Goal: Understand process/instructions: Learn how to perform a task or action

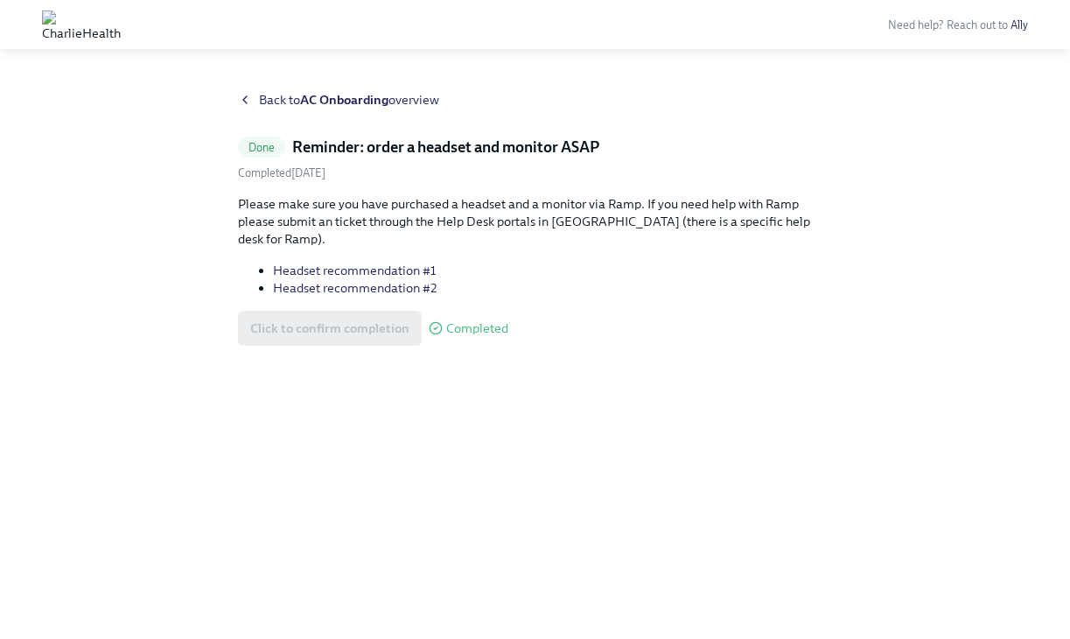
click at [240, 106] on icon at bounding box center [245, 100] width 14 height 14
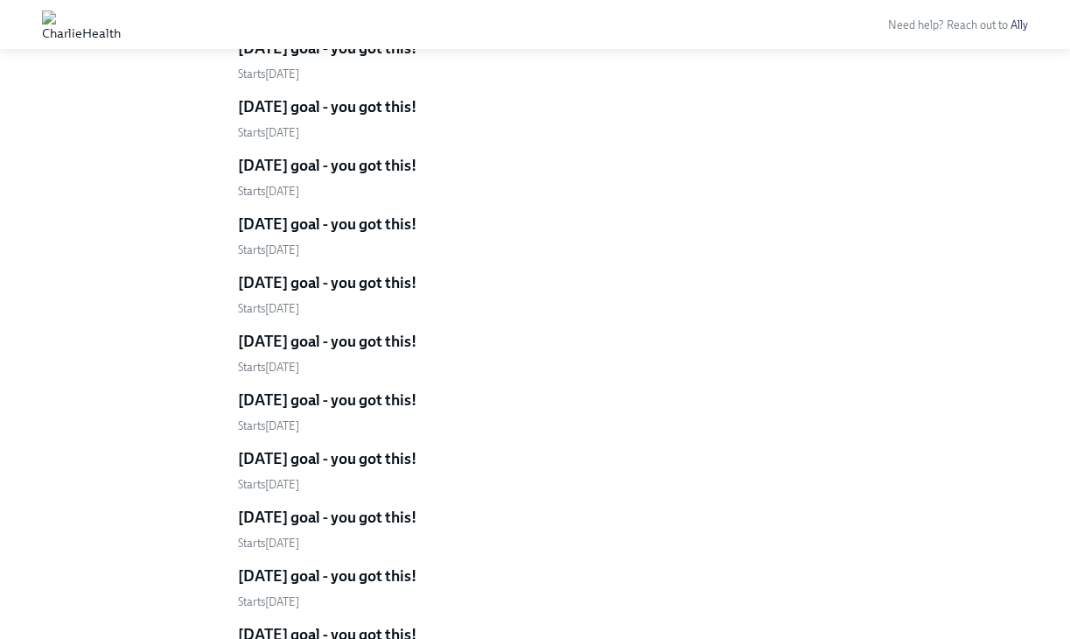
scroll to position [3039, 0]
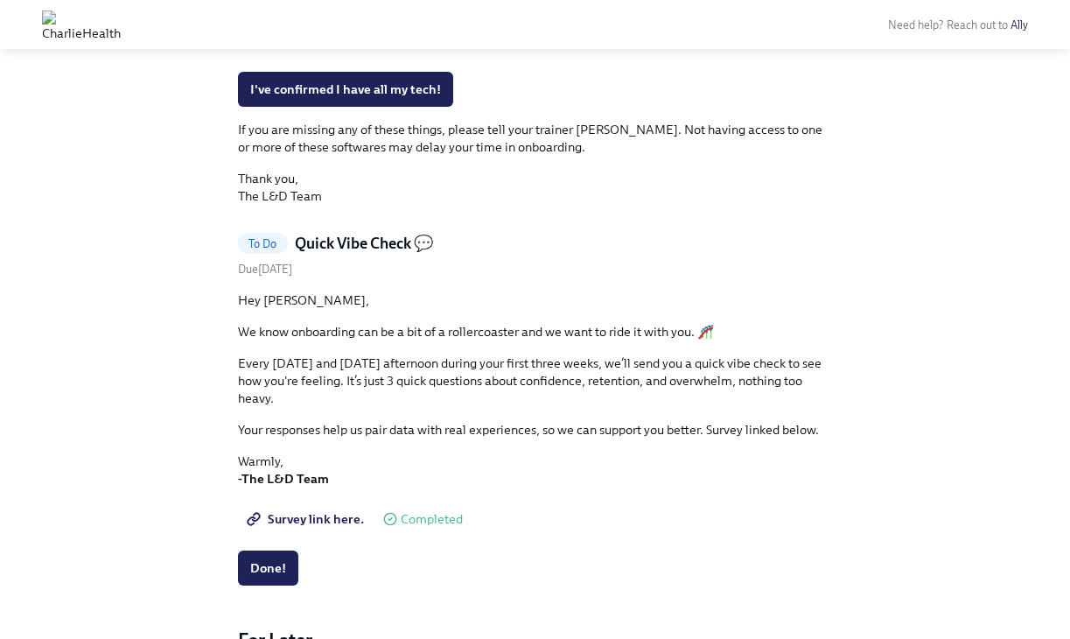
scroll to position [768, 0]
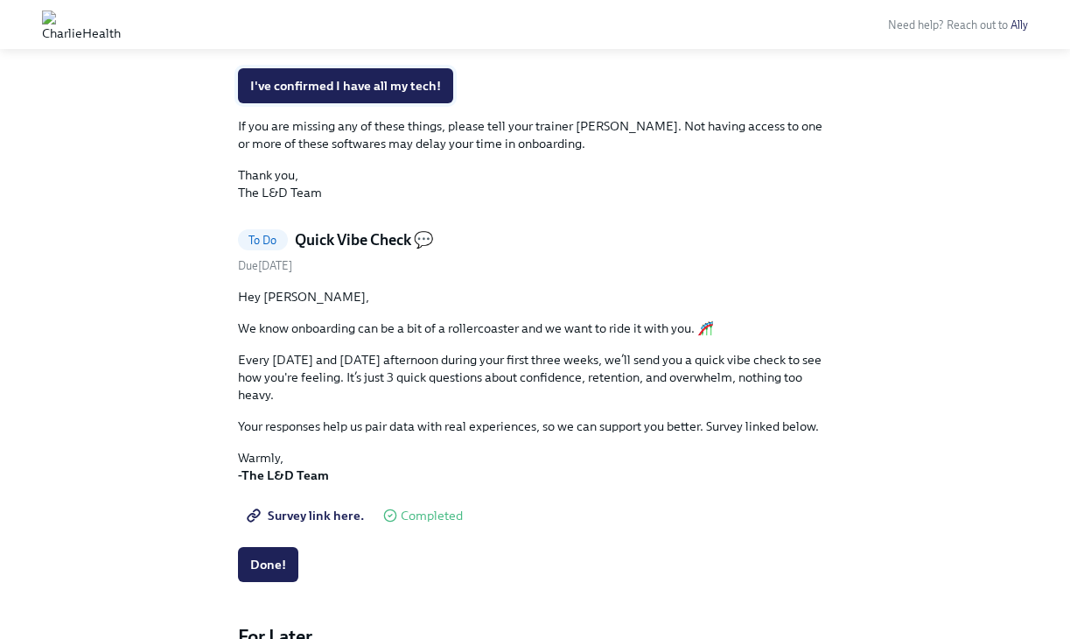
click at [377, 95] on span "I've confirmed I have all my tech!" at bounding box center [345, 86] width 191 height 18
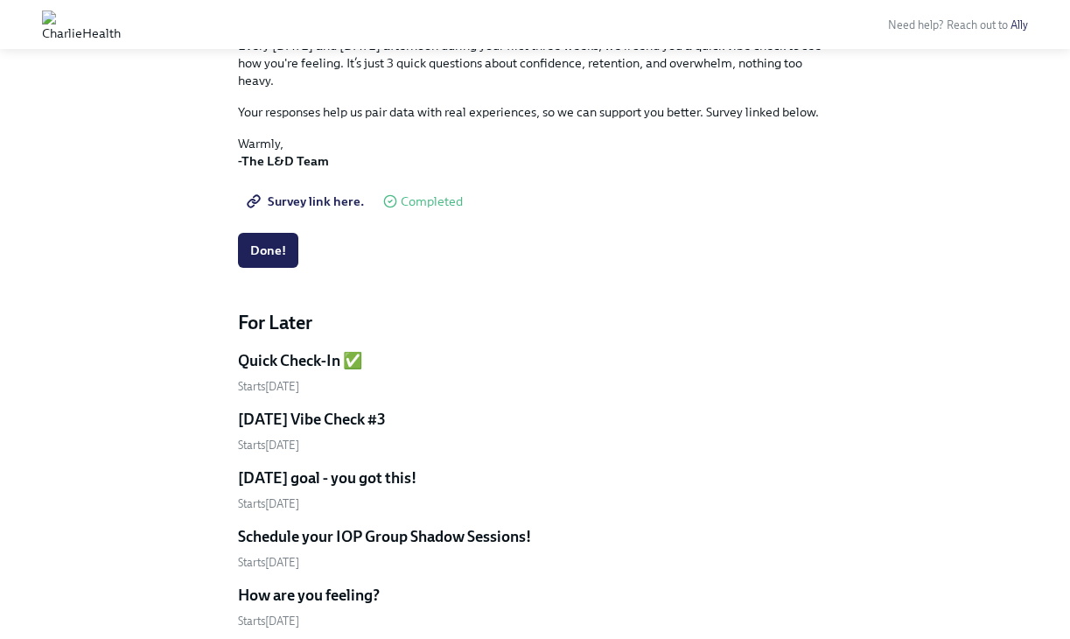
scroll to position [698, 0]
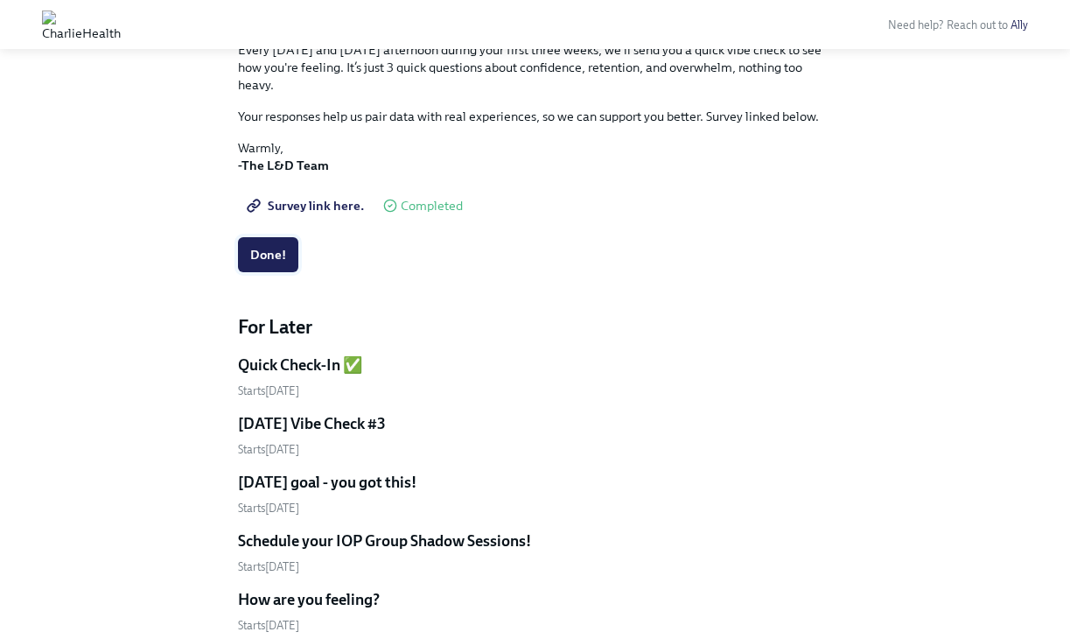
click at [262, 248] on span "Done!" at bounding box center [268, 255] width 36 height 18
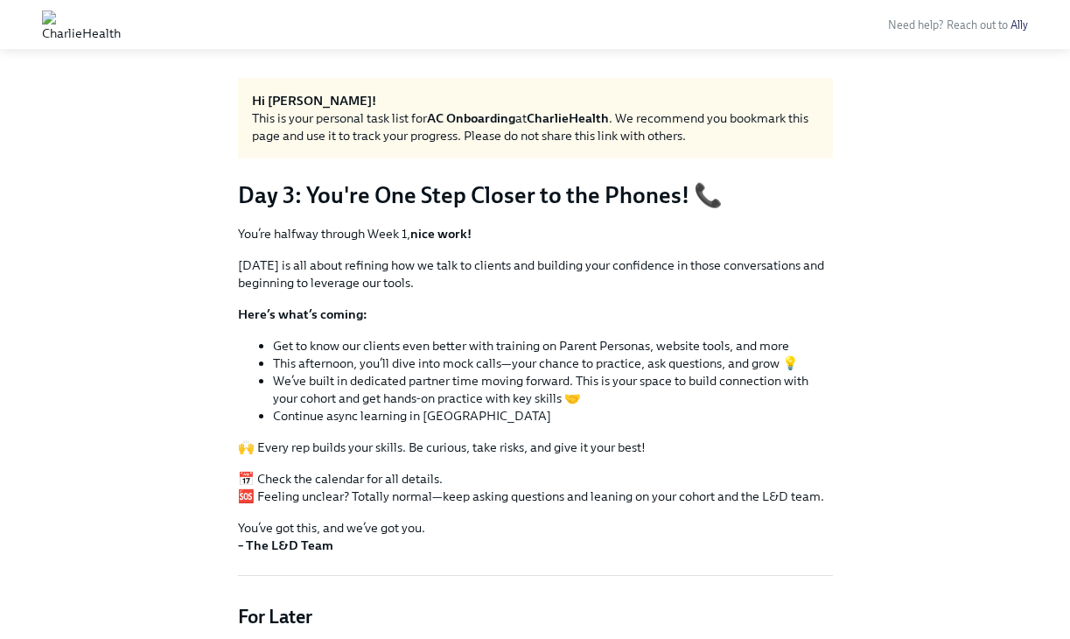
scroll to position [0, 0]
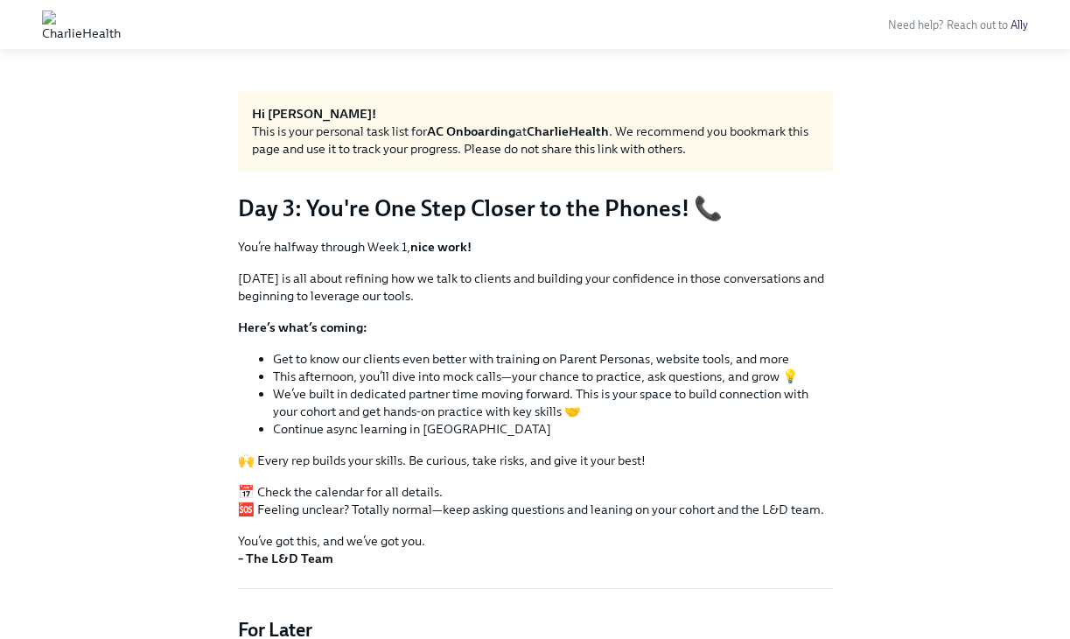
click at [621, 297] on p "[DATE] is all about refining how we talk to clients and building your confidenc…" at bounding box center [535, 287] width 595 height 35
click at [581, 429] on li "Continue async learning in [GEOGRAPHIC_DATA]" at bounding box center [553, 429] width 560 height 18
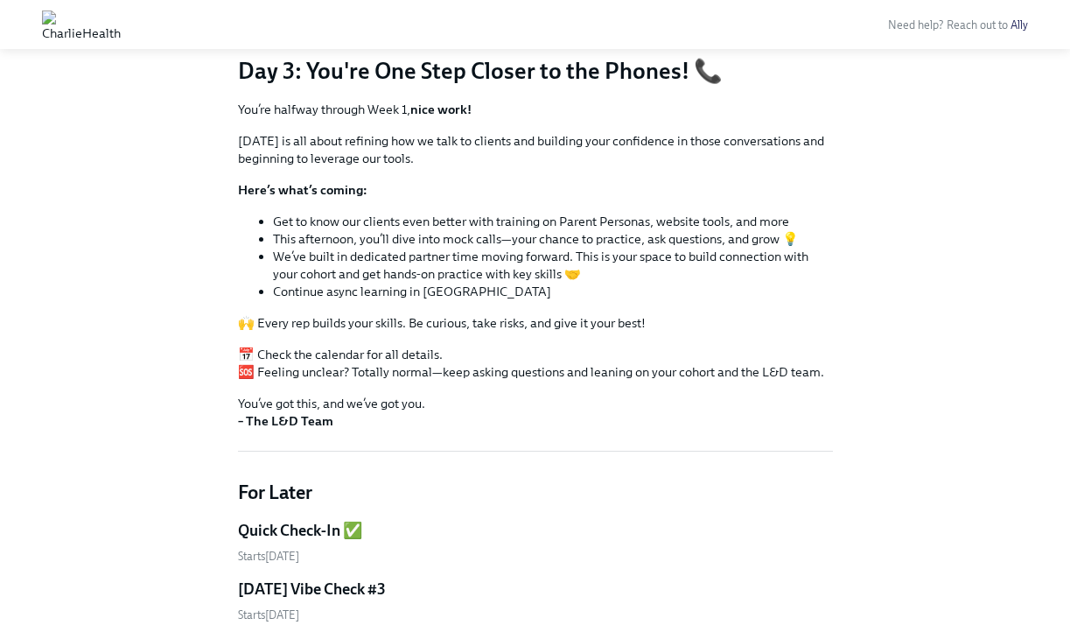
scroll to position [136, 0]
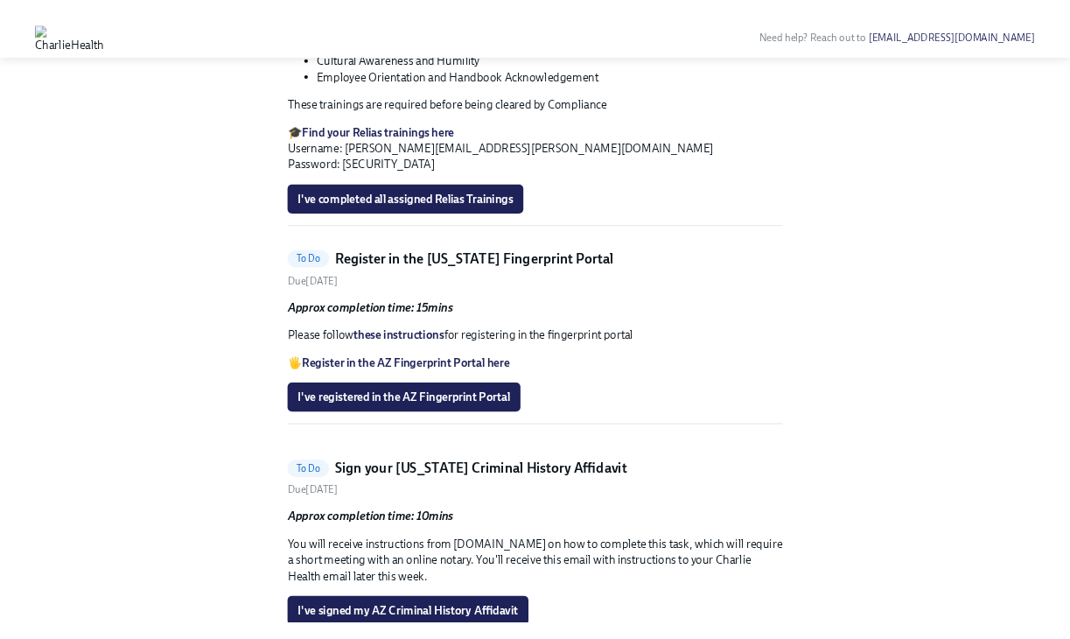
scroll to position [1256, 0]
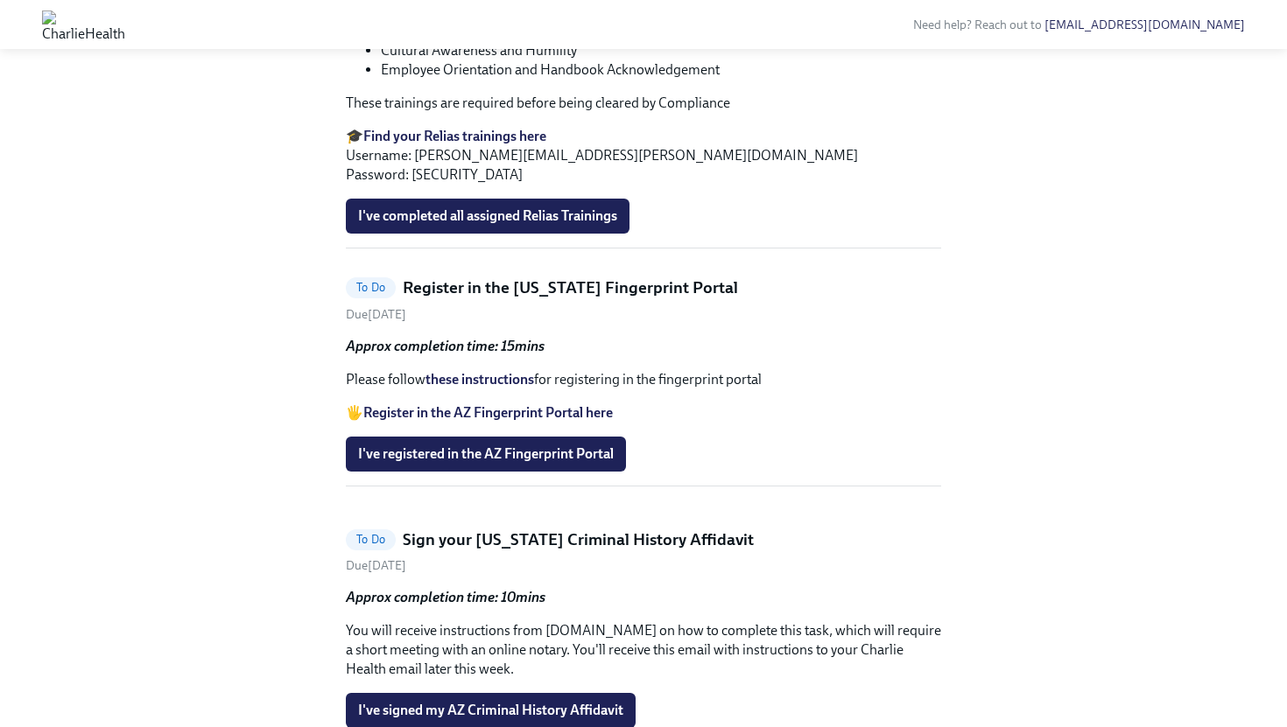
click at [459, 144] on strong "Find your Relias trainings here" at bounding box center [454, 136] width 183 height 17
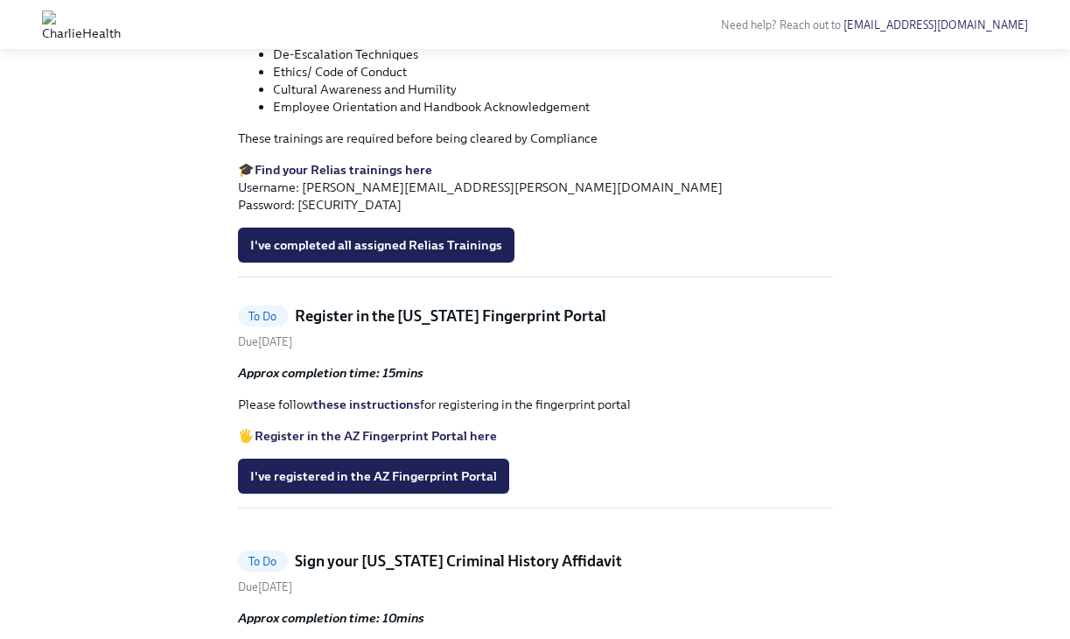
scroll to position [1156, 0]
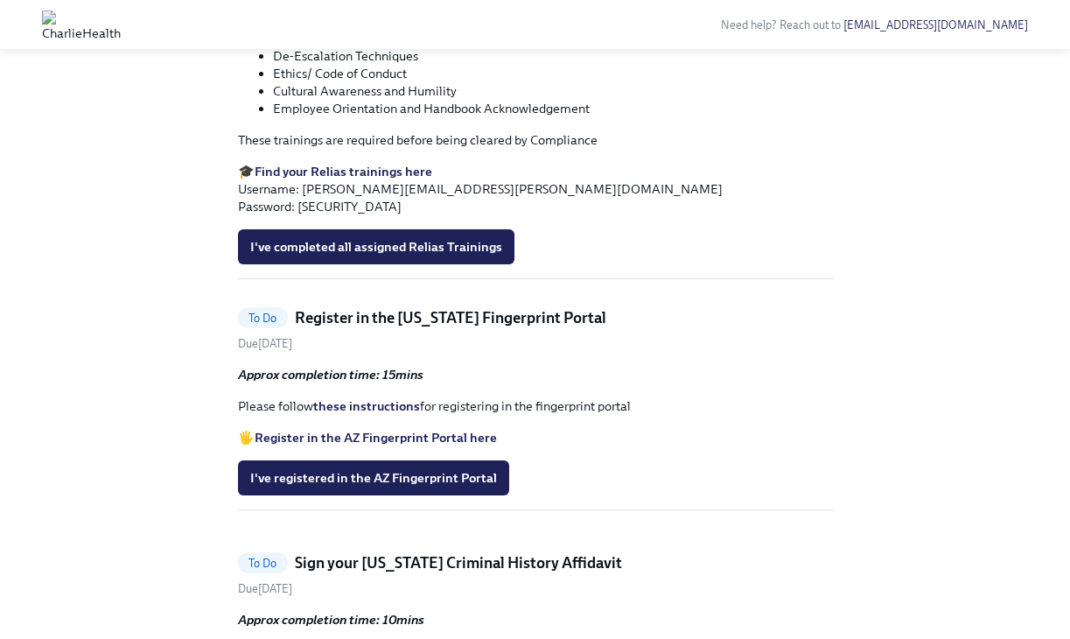
click at [305, 179] on strong "Find your Relias trainings here" at bounding box center [344, 172] width 178 height 16
click at [516, 215] on p "🎓 Find your Relias trainings here Username: trina.gebhart@charliehealth.com Pas…" at bounding box center [535, 189] width 595 height 53
drag, startPoint x: 494, startPoint y: 423, endPoint x: 304, endPoint y: 425, distance: 189.9
click at [304, 215] on p "🎓 Find your Relias trainings here Username: trina.gebhart@charliehealth.com Pas…" at bounding box center [535, 189] width 595 height 53
copy p "trina.gebhart@charliehealth.com"
